Goal: Information Seeking & Learning: Learn about a topic

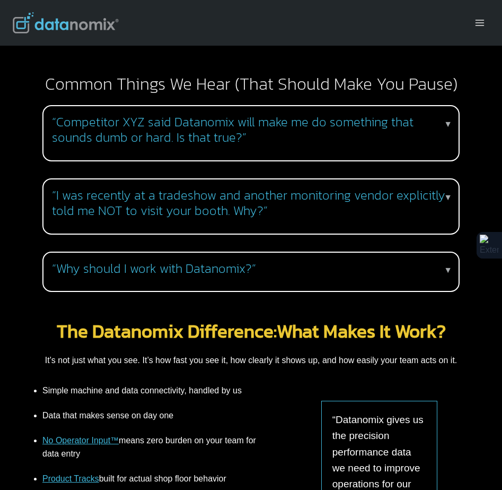
scroll to position [1183, 0]
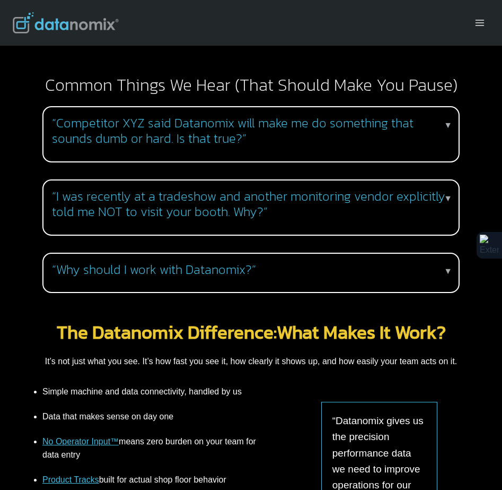
click at [452, 118] on p "▼" at bounding box center [448, 125] width 8 height 14
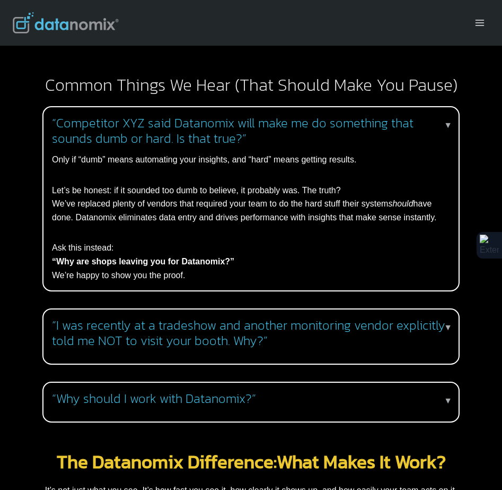
click at [449, 118] on p "▼" at bounding box center [448, 125] width 8 height 14
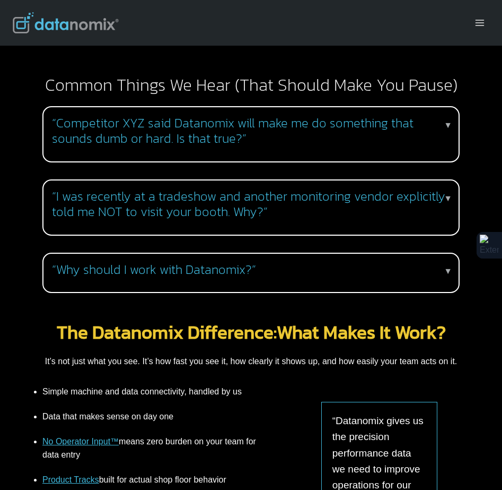
click at [453, 181] on div "“I was recently at a tradeshow and another monitoring vendor explicitly told me…" at bounding box center [250, 207] width 417 height 56
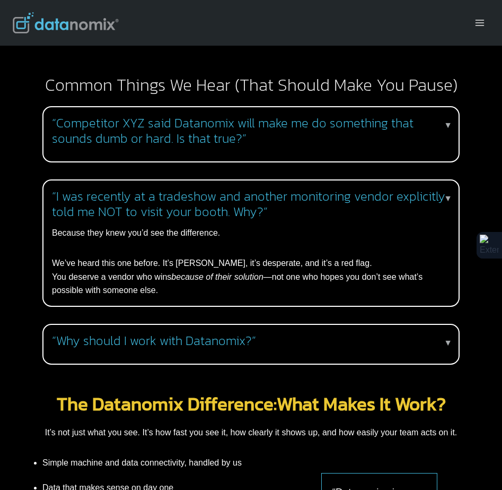
click at [449, 192] on p "▼" at bounding box center [448, 199] width 8 height 14
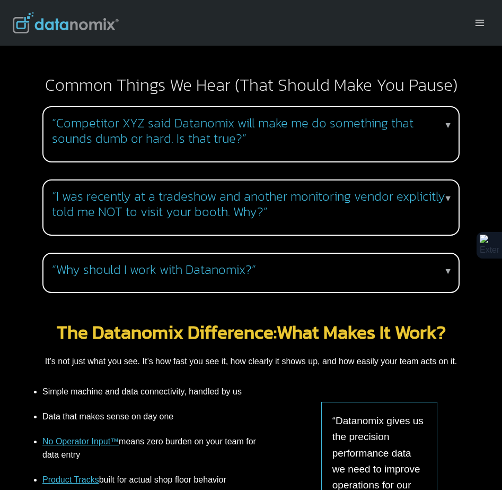
click at [442, 262] on h3 "“Why should I work with Datanomix?”" at bounding box center [249, 269] width 394 height 15
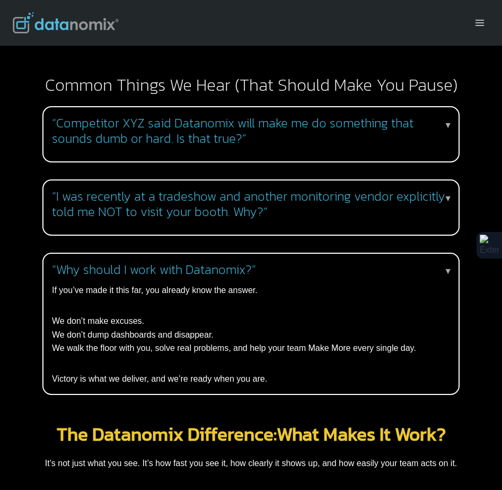
click at [450, 264] on p "▼" at bounding box center [448, 271] width 8 height 14
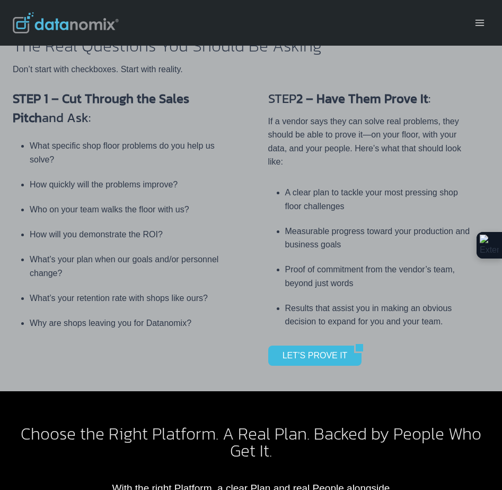
scroll to position [0, 0]
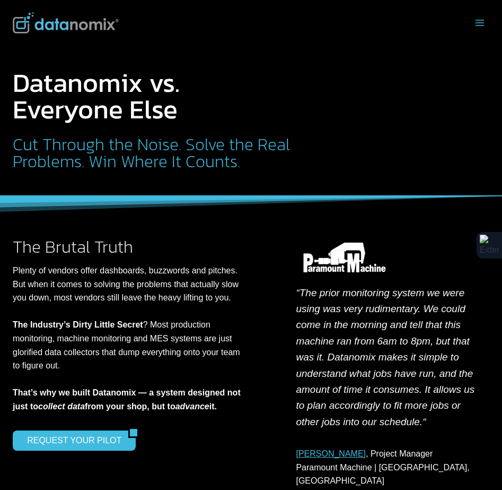
click at [475, 22] on icon "Toggle Menu" at bounding box center [480, 23] width 11 height 11
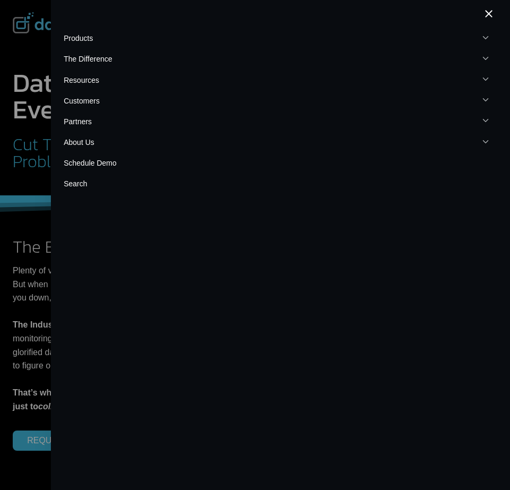
click at [97, 101] on button "Toggle child menu Expand" at bounding box center [281, 100] width 434 height 21
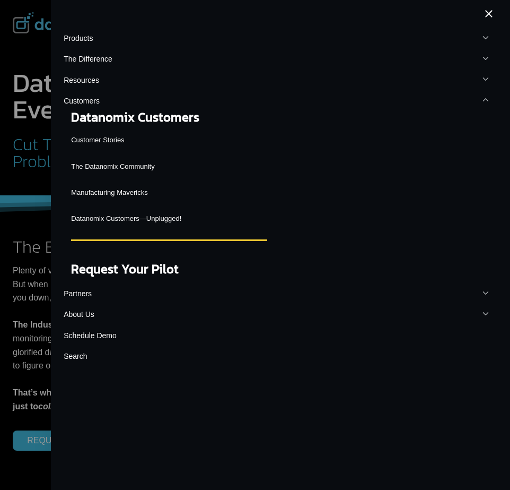
click at [96, 140] on link "Customer Stories" at bounding box center [169, 140] width 196 height 19
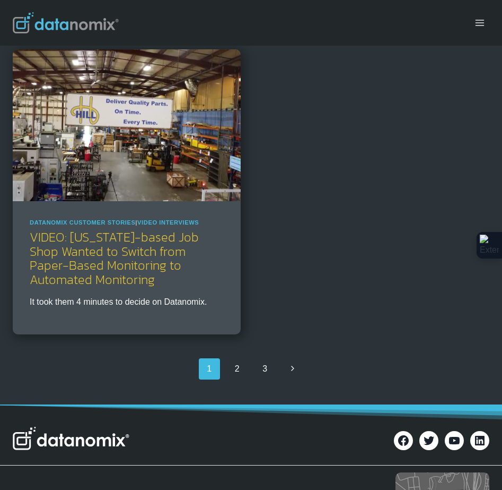
scroll to position [2499, 0]
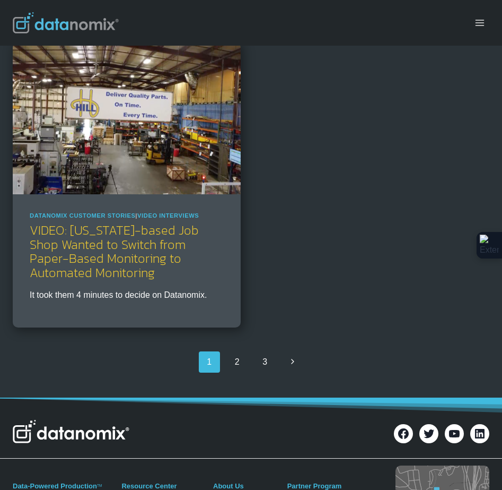
click at [149, 281] on link "VIDEO: Oklahoma-based Job Shop Wanted to Switch from Paper-Based Monitoring to …" at bounding box center [114, 251] width 169 height 60
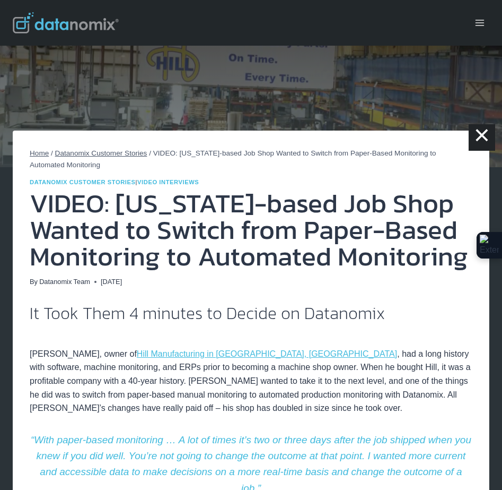
click at [255, 392] on p "[PERSON_NAME], owner of Hill Manufacturing in [GEOGRAPHIC_DATA], [GEOGRAPHIC_DA…" at bounding box center [251, 381] width 443 height 68
